Goal: Task Accomplishment & Management: Manage account settings

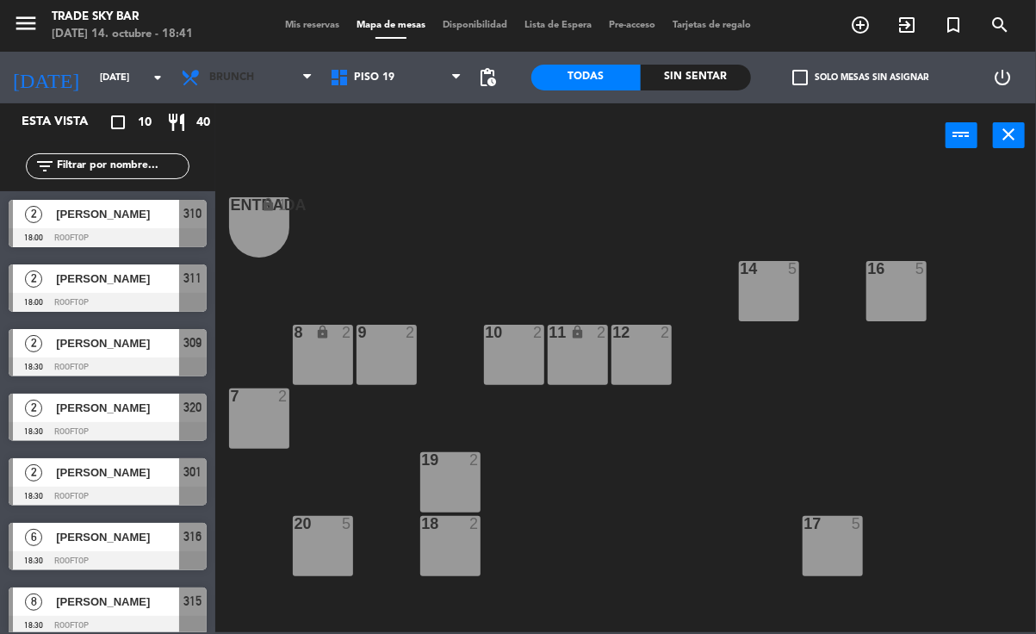
click at [283, 65] on span "Brunch" at bounding box center [246, 78] width 149 height 38
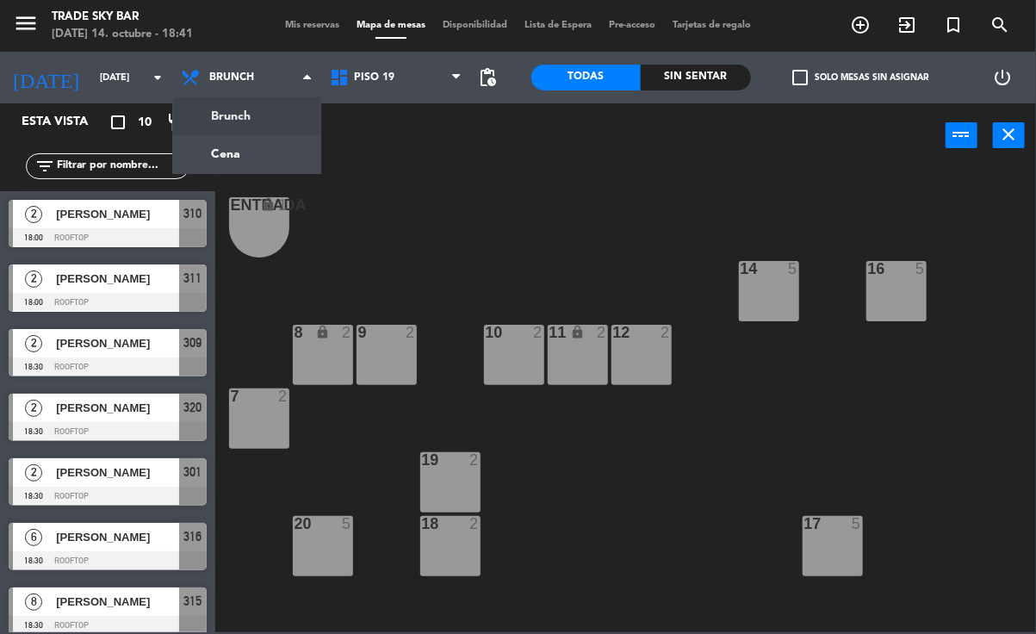
click at [233, 117] on ng-component "menu Trade Sky Bar [DATE] 14. octubre - 18:41 Mis reservas Mapa de mesas Dispon…" at bounding box center [518, 316] width 1036 height 632
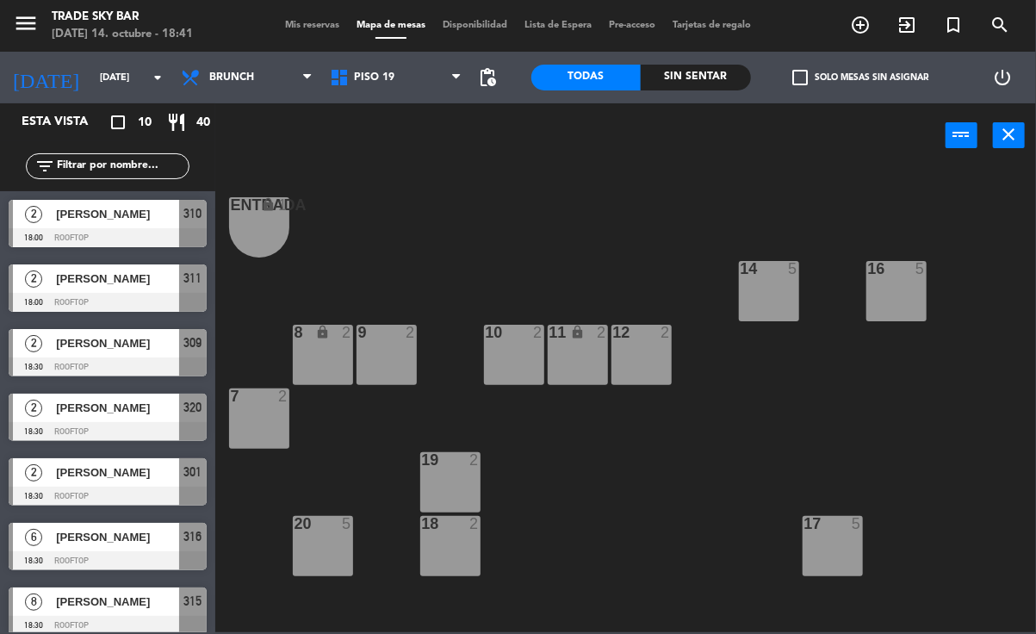
click at [147, 76] on icon "arrow_drop_down" at bounding box center [157, 77] width 21 height 21
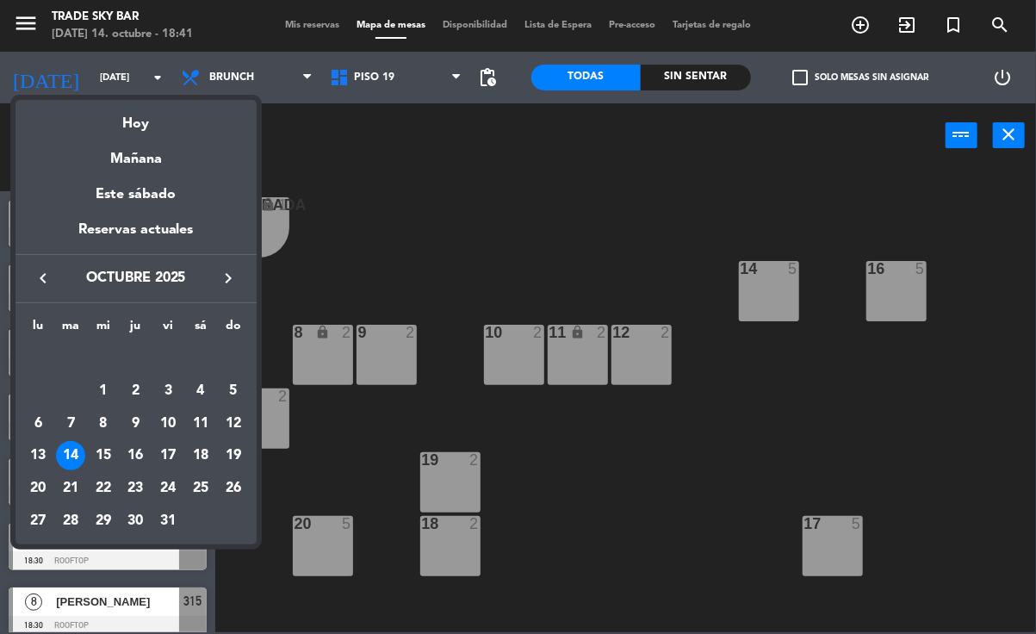
click at [76, 441] on div "14" at bounding box center [70, 455] width 29 height 29
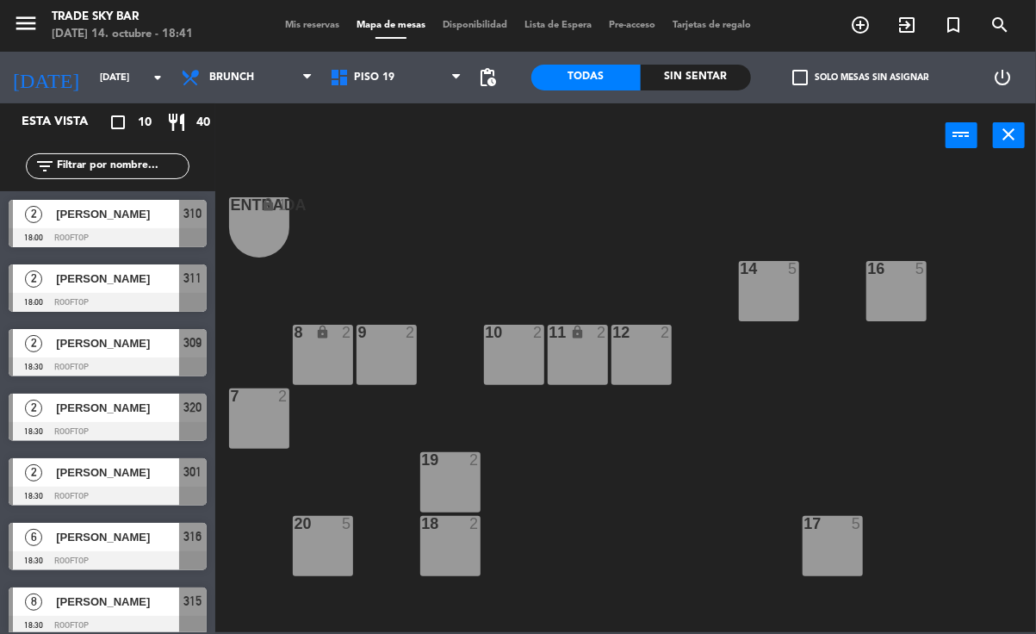
click at [313, 24] on span "Mis reservas" at bounding box center [312, 25] width 71 height 9
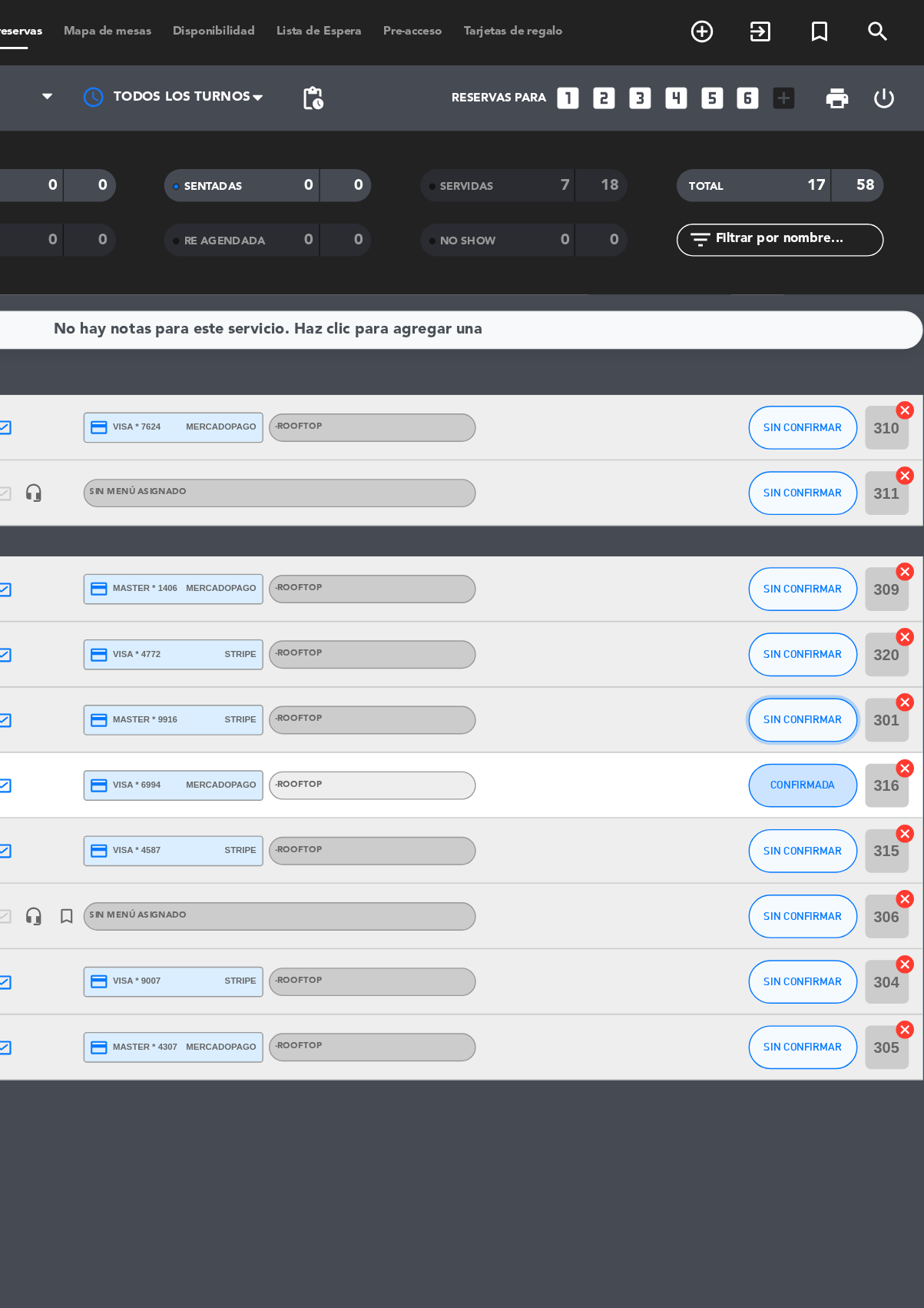
click at [851, 506] on span "SIN CONFIRMAR" at bounding box center [838, 506] width 54 height 8
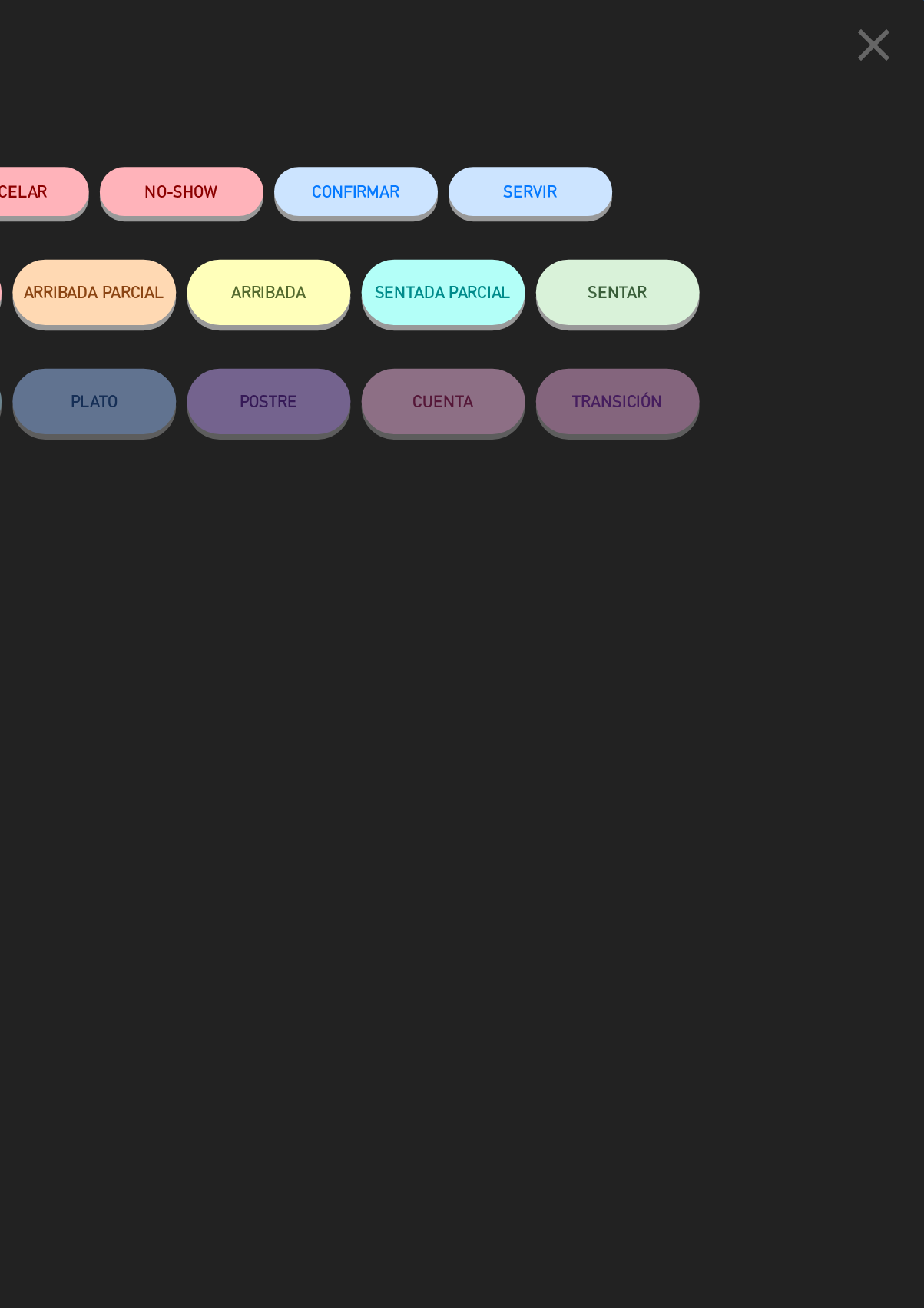
click at [651, 118] on div "SERVIR" at bounding box center [647, 150] width 115 height 65
click at [651, 131] on button "SERVIR" at bounding box center [647, 135] width 115 height 35
